Goal: Task Accomplishment & Management: Manage account settings

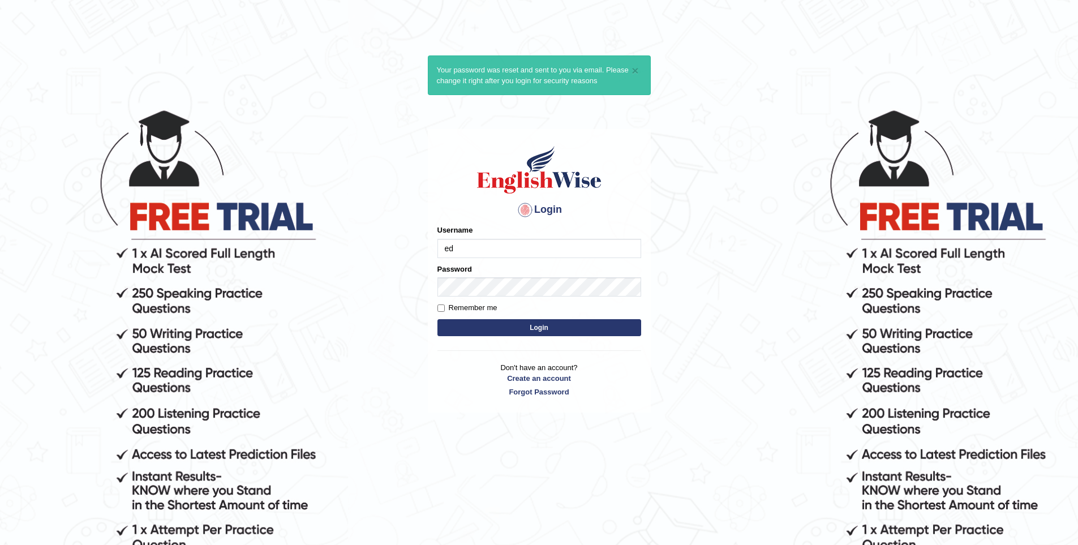
type input "e"
drag, startPoint x: 514, startPoint y: 250, endPoint x: 314, endPoint y: 230, distance: 200.8
click at [314, 230] on body "× Your password was reset and sent to you via email. Please change it right aft…" at bounding box center [539, 326] width 1078 height 545
paste input "searchn"
type input "Edusearchnepal"
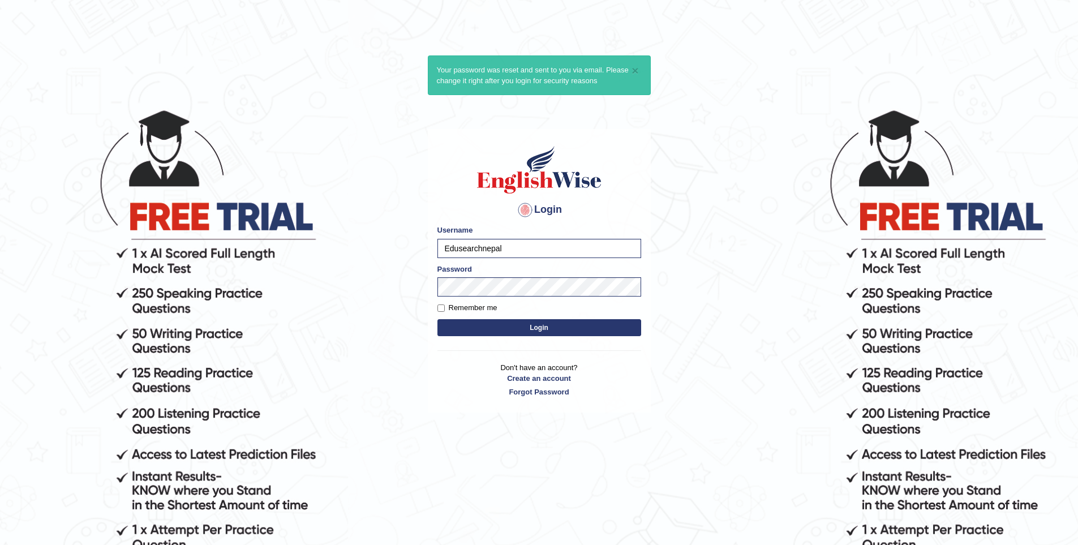
click at [594, 323] on button "Login" at bounding box center [540, 327] width 204 height 17
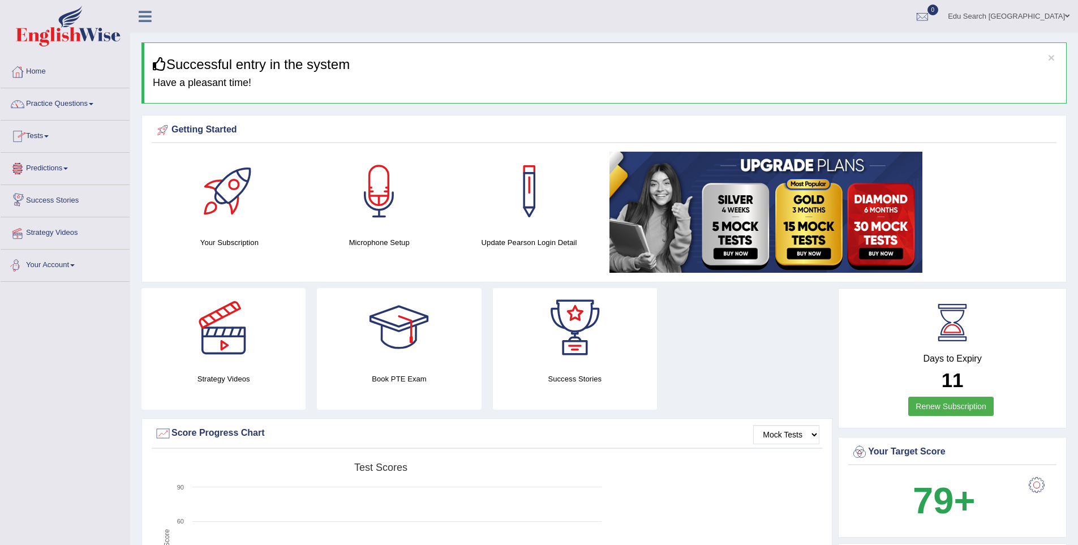
click at [69, 262] on link "Your Account" at bounding box center [65, 264] width 129 height 28
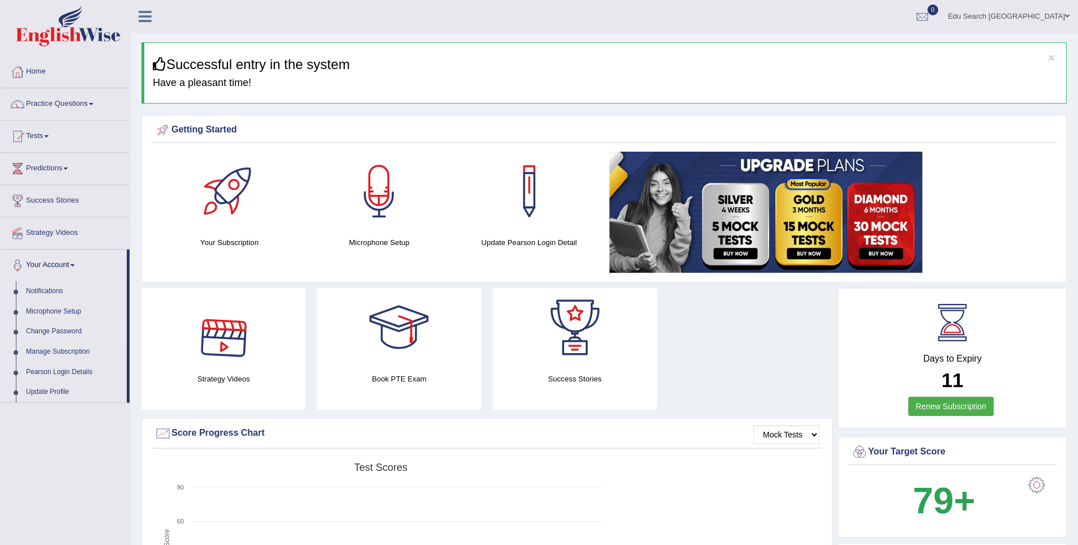
click at [76, 327] on link "Change Password" at bounding box center [74, 332] width 106 height 20
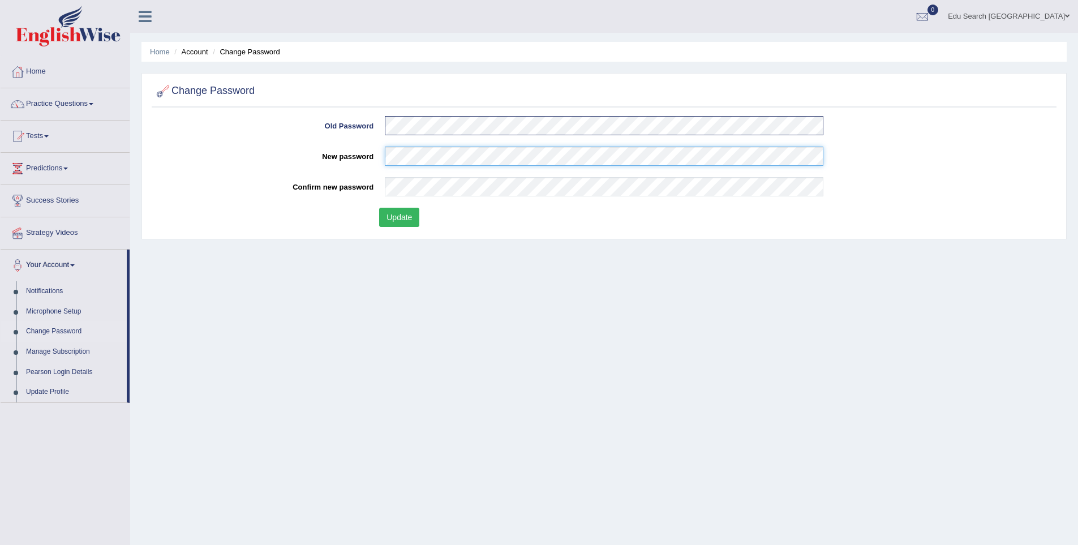
click at [342, 153] on div "New password" at bounding box center [604, 159] width 899 height 25
click at [409, 216] on button "Update" at bounding box center [399, 217] width 40 height 19
